Goal: Check status: Check status

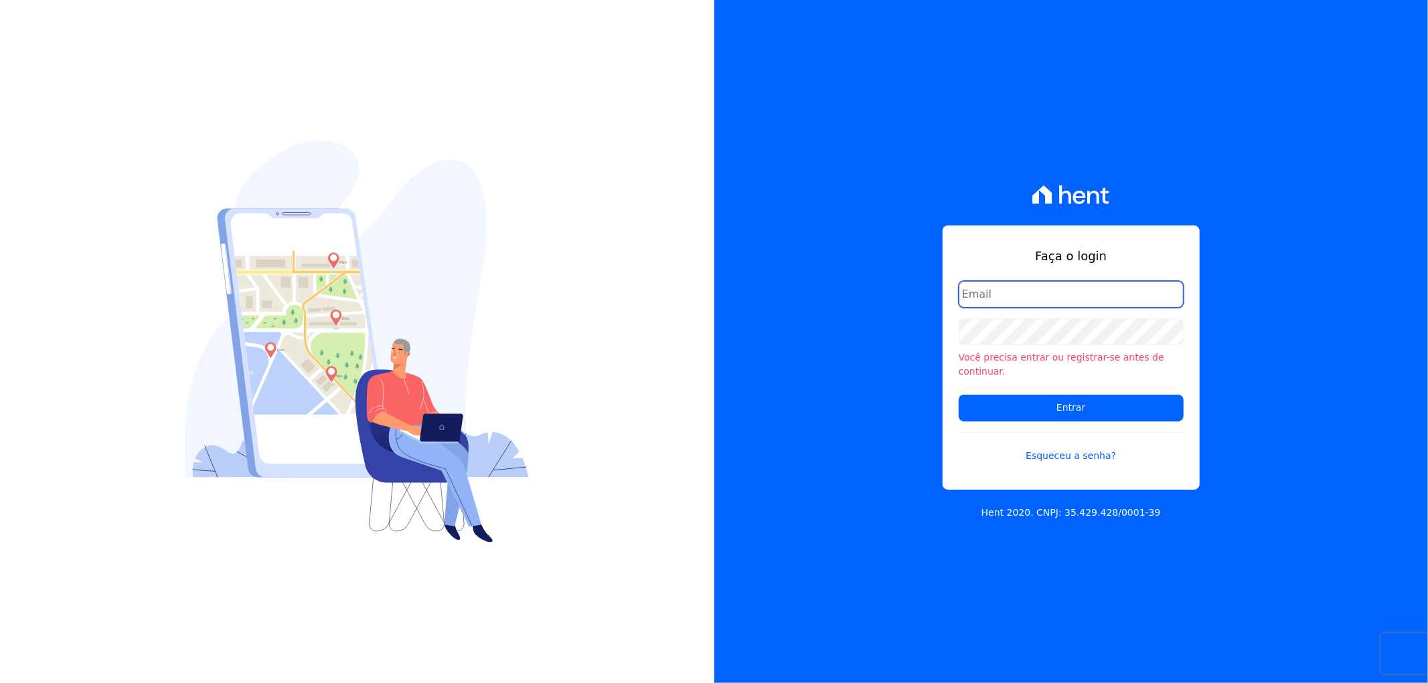
click at [1028, 305] on input "email" at bounding box center [1071, 294] width 225 height 27
click at [1008, 299] on input "email" at bounding box center [1071, 294] width 225 height 27
type input "[PERSON_NAME][EMAIL_ADDRESS][DOMAIN_NAME]"
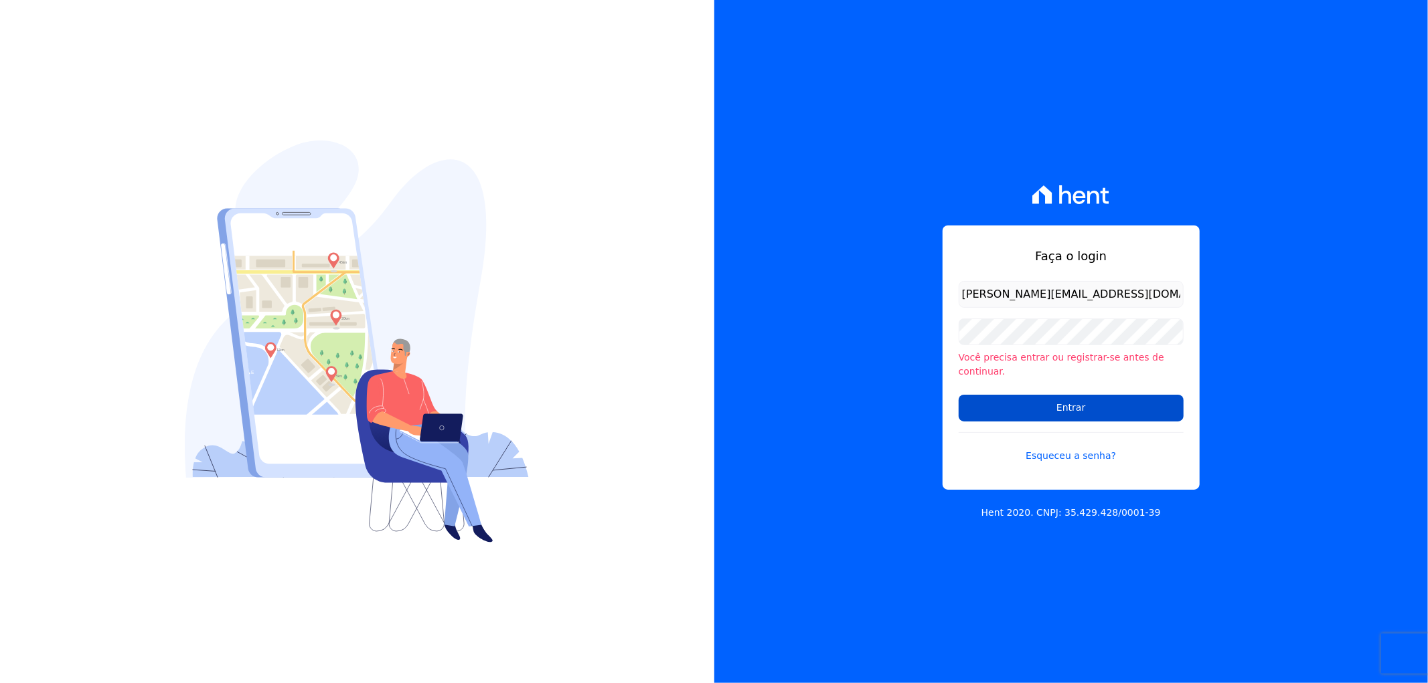
click at [1040, 400] on input "Entrar" at bounding box center [1071, 408] width 225 height 27
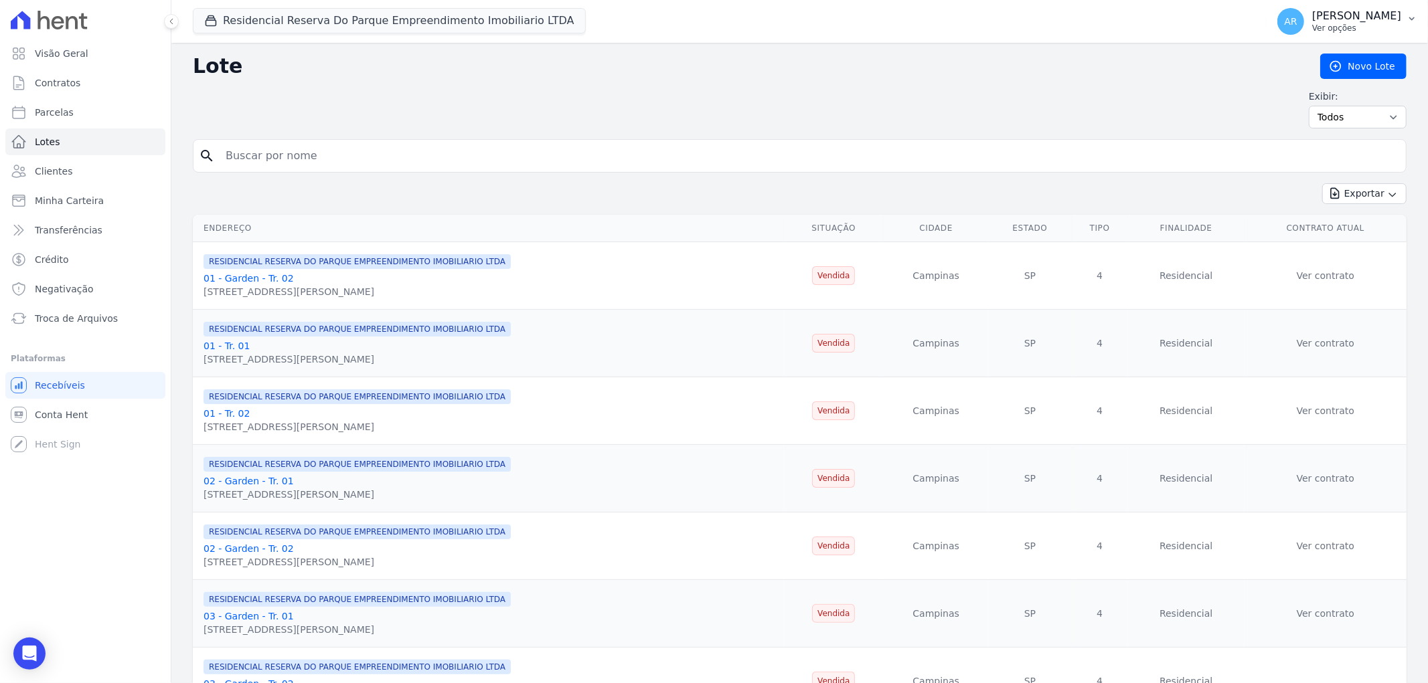
click at [1375, 21] on p "Artur Reis Nunes" at bounding box center [1356, 15] width 89 height 13
click at [1299, 85] on link "Faturas" at bounding box center [1342, 88] width 171 height 24
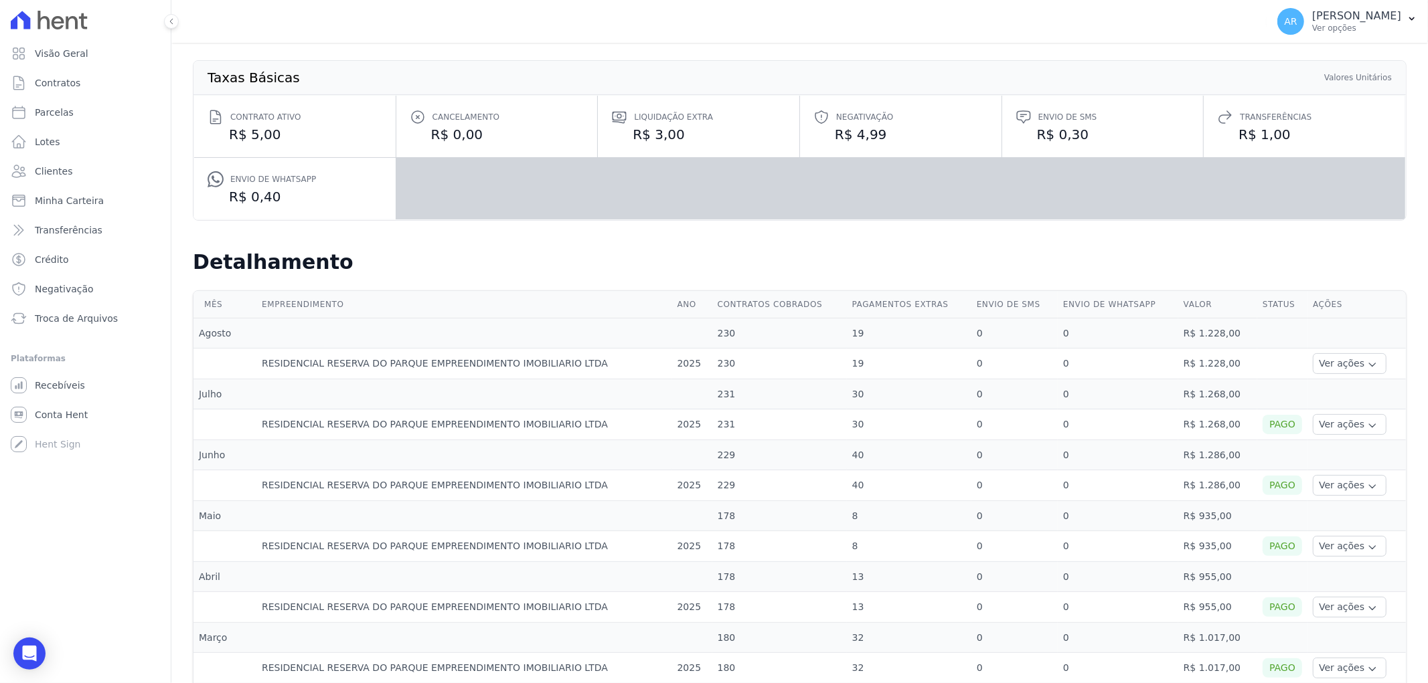
scroll to position [149, 0]
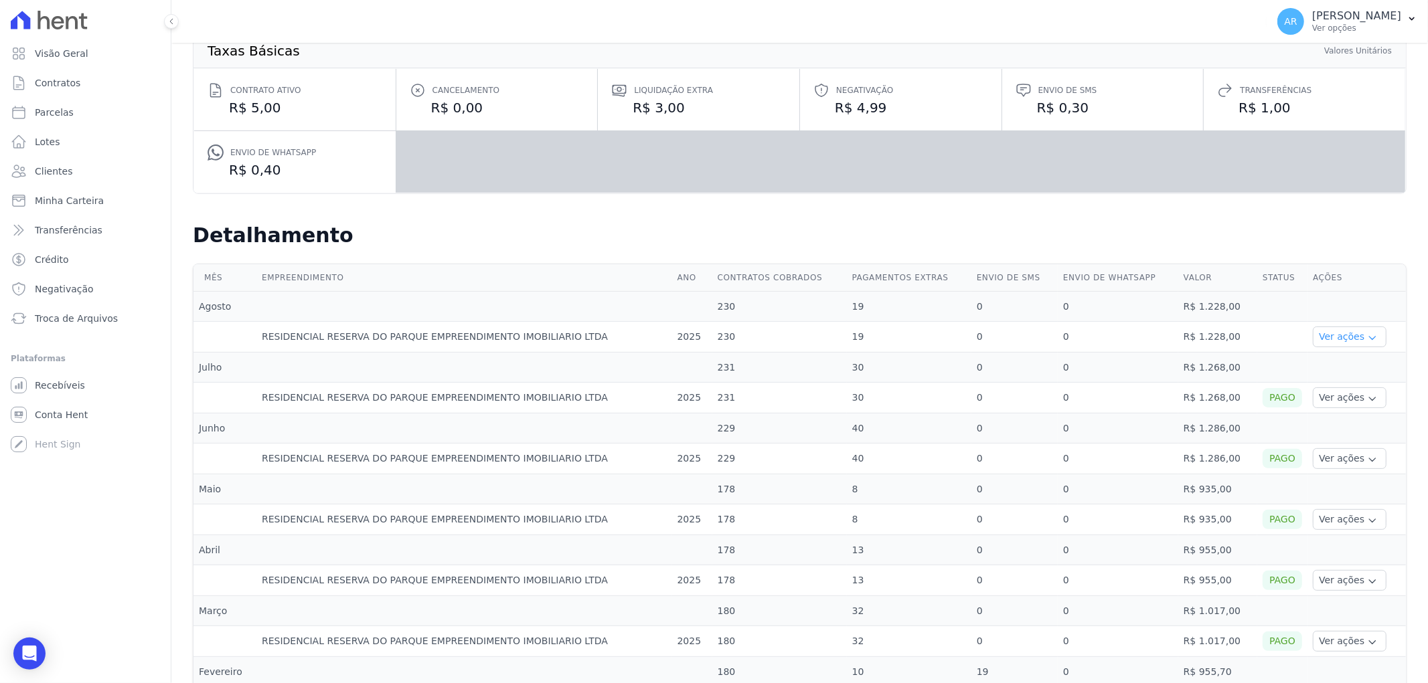
click at [1338, 337] on button "Ver ações" at bounding box center [1350, 337] width 74 height 21
click at [1327, 359] on link "Ver detalhes" at bounding box center [1347, 357] width 59 height 14
